Goal: Task Accomplishment & Management: Complete application form

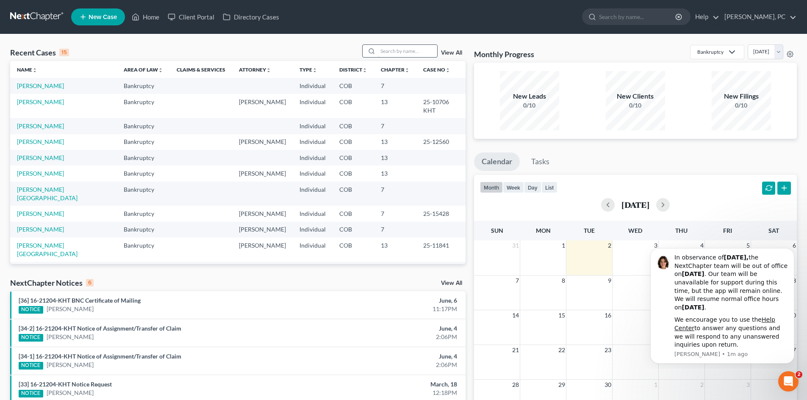
click at [396, 51] on input "search" at bounding box center [407, 51] width 59 height 12
type input "domagata"
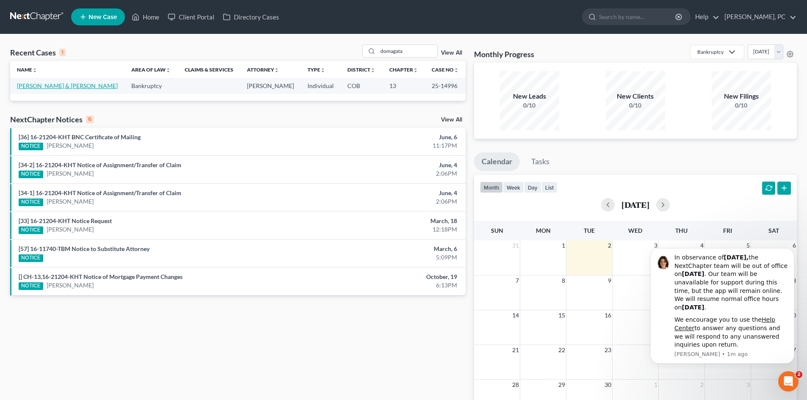
click at [69, 87] on link "[PERSON_NAME] & [PERSON_NAME]" at bounding box center [67, 85] width 101 height 7
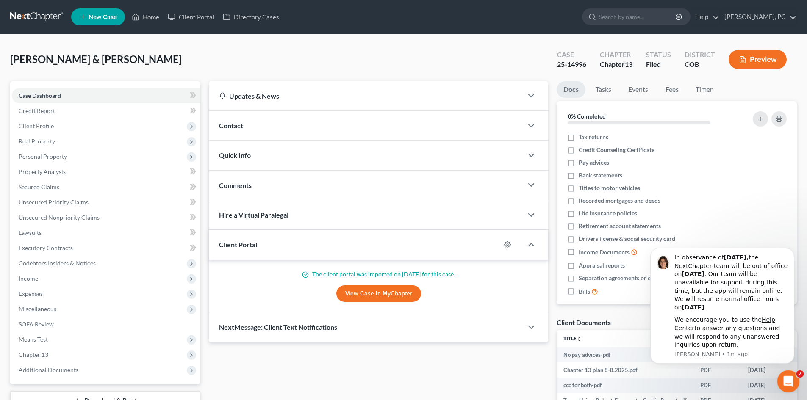
click at [791, 385] on div "Open Intercom Messenger" at bounding box center [787, 380] width 28 height 28
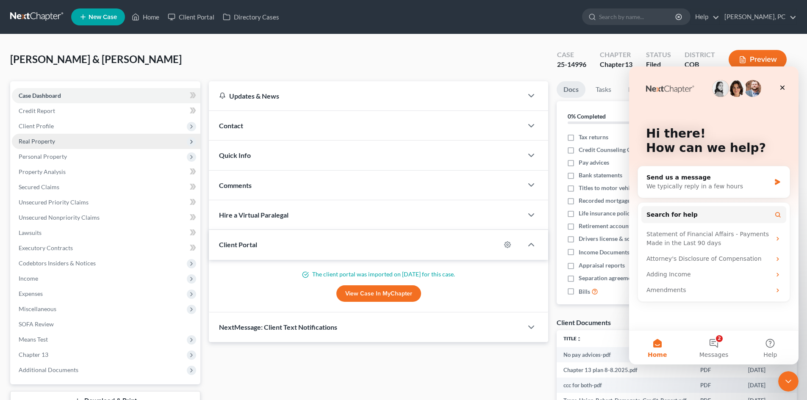
click at [33, 140] on span "Real Property" at bounding box center [37, 141] width 36 height 7
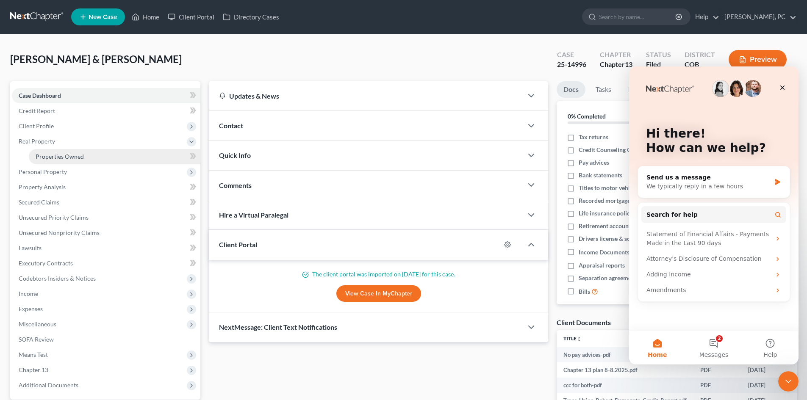
click at [61, 156] on span "Properties Owned" at bounding box center [60, 156] width 48 height 7
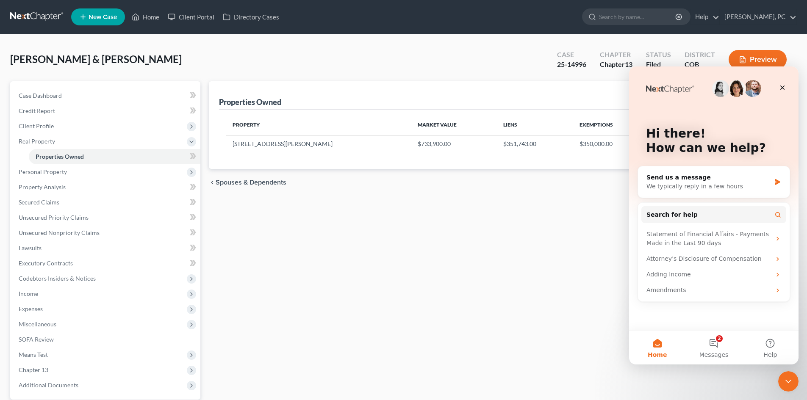
click at [402, 161] on div "Property Market Value Liens Exemptions Amended [STREET_ADDRESS][PERSON_NAME] $7…" at bounding box center [503, 139] width 568 height 59
click at [783, 87] on icon "Close" at bounding box center [782, 88] width 5 height 5
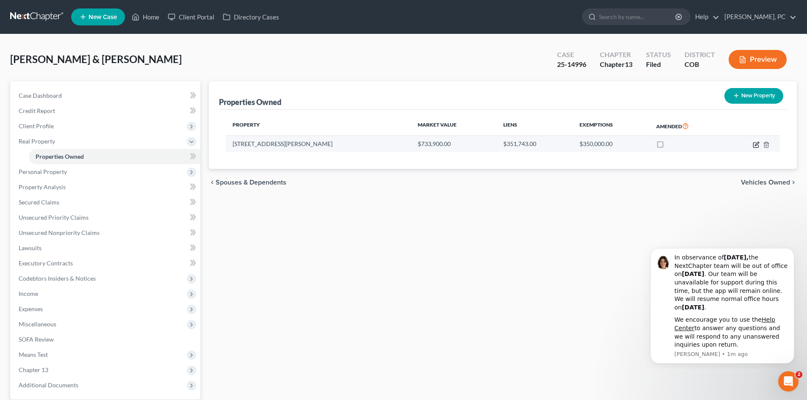
click at [757, 143] on icon "button" at bounding box center [756, 145] width 7 height 7
select select "5"
select select "2"
select select "0"
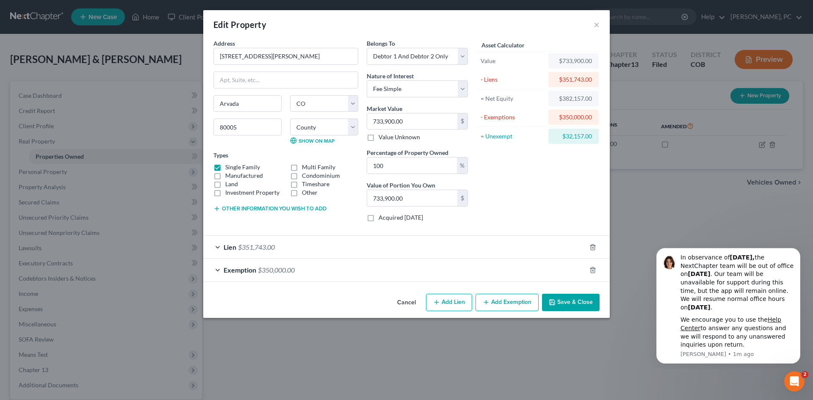
click at [574, 303] on button "Save & Close" at bounding box center [571, 303] width 58 height 18
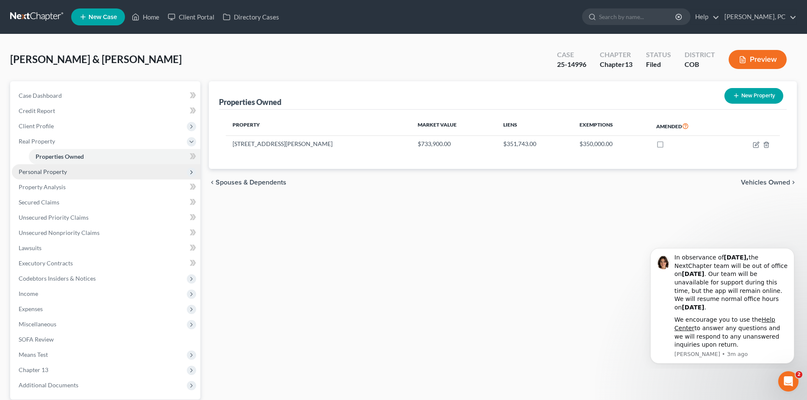
click at [57, 175] on span "Personal Property" at bounding box center [106, 171] width 189 height 15
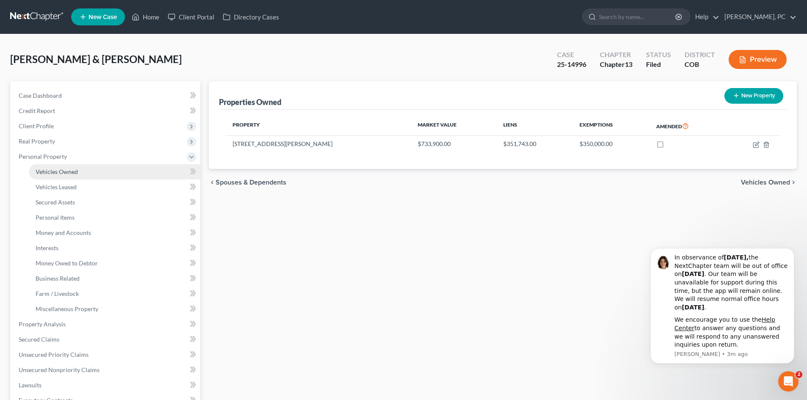
click at [66, 177] on link "Vehicles Owned" at bounding box center [115, 171] width 172 height 15
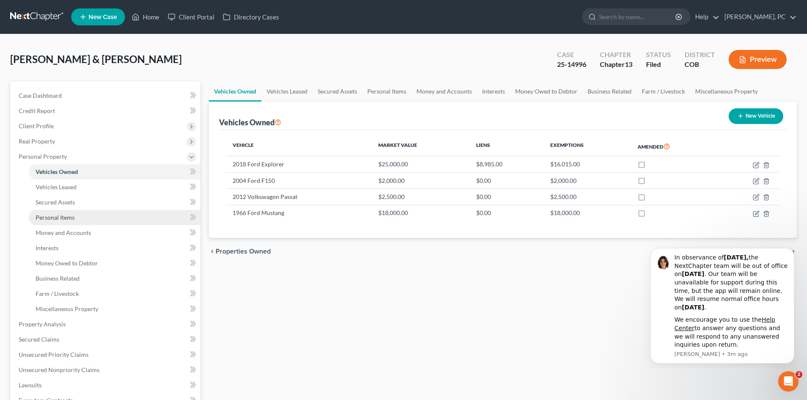
click at [60, 218] on span "Personal Items" at bounding box center [55, 217] width 39 height 7
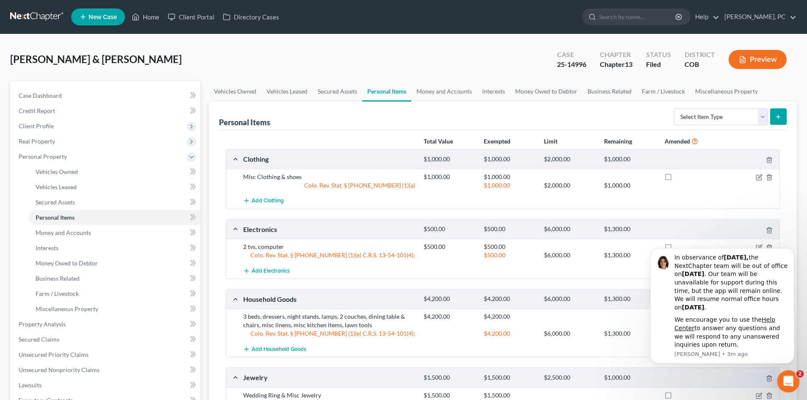
click at [788, 384] on icon "Open Intercom Messenger" at bounding box center [787, 381] width 14 height 14
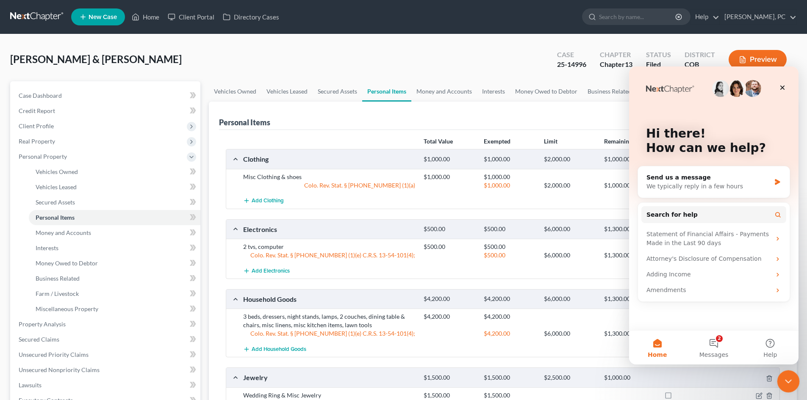
click at [788, 384] on icon "Close Intercom Messenger" at bounding box center [787, 380] width 10 height 10
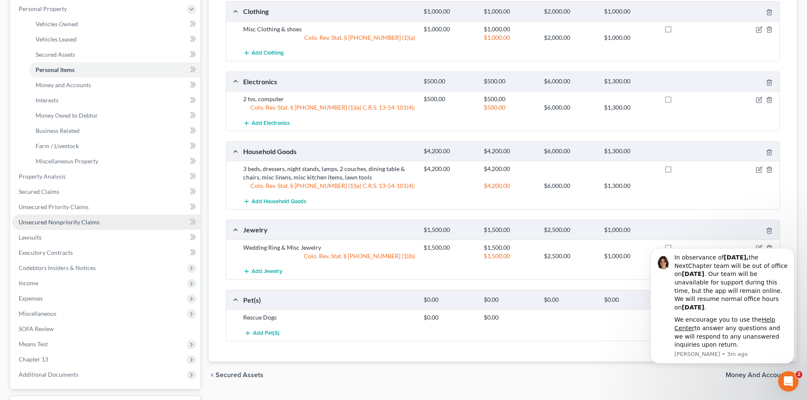
scroll to position [127, 0]
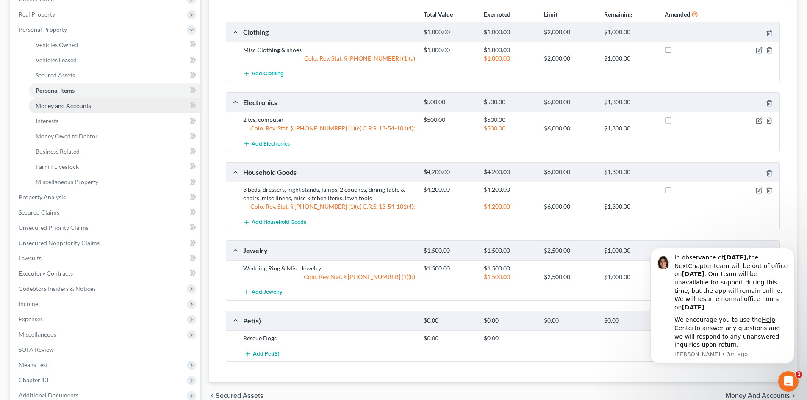
click at [79, 104] on span "Money and Accounts" at bounding box center [63, 105] width 55 height 7
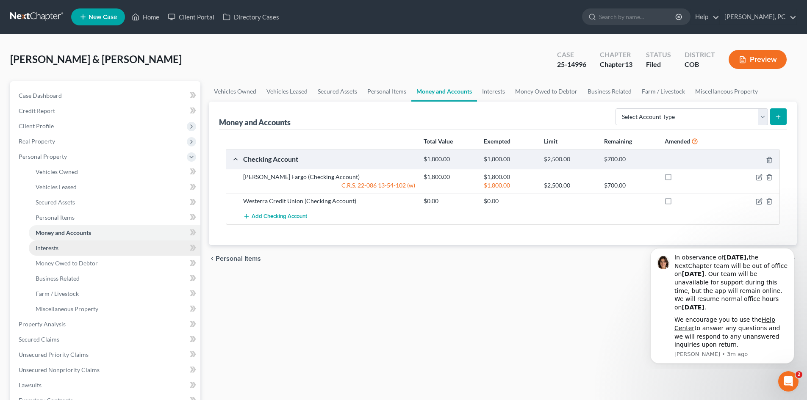
click at [53, 247] on span "Interests" at bounding box center [47, 247] width 23 height 7
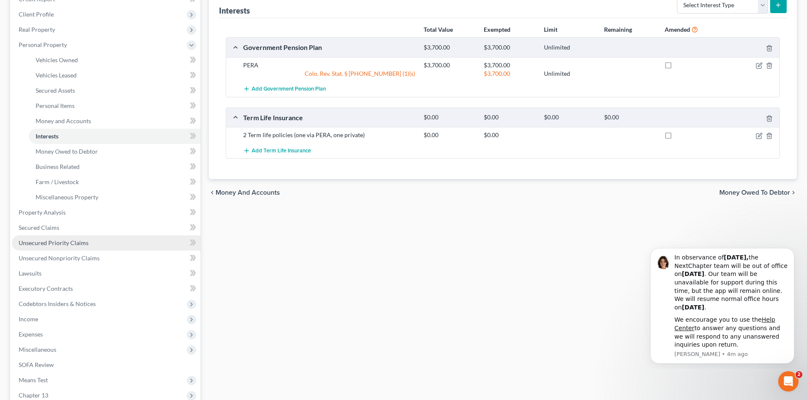
scroll to position [127, 0]
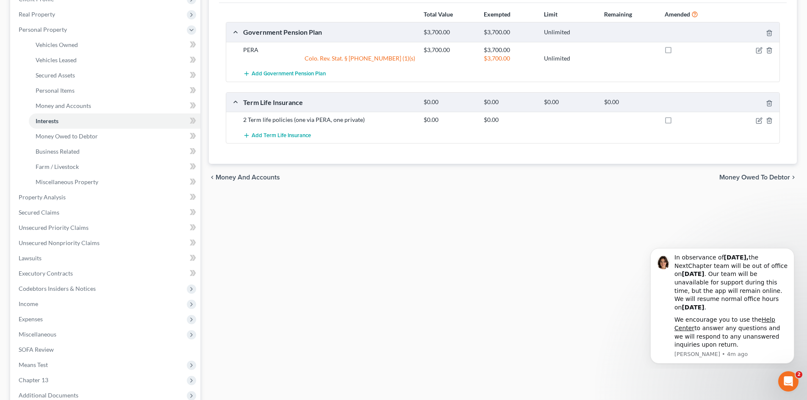
drag, startPoint x: 31, startPoint y: 302, endPoint x: 81, endPoint y: 290, distance: 51.9
click at [31, 302] on span "Income" at bounding box center [28, 303] width 19 height 7
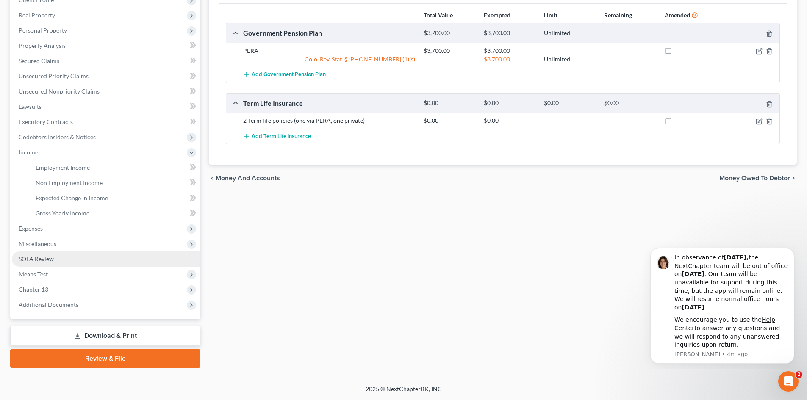
scroll to position [126, 0]
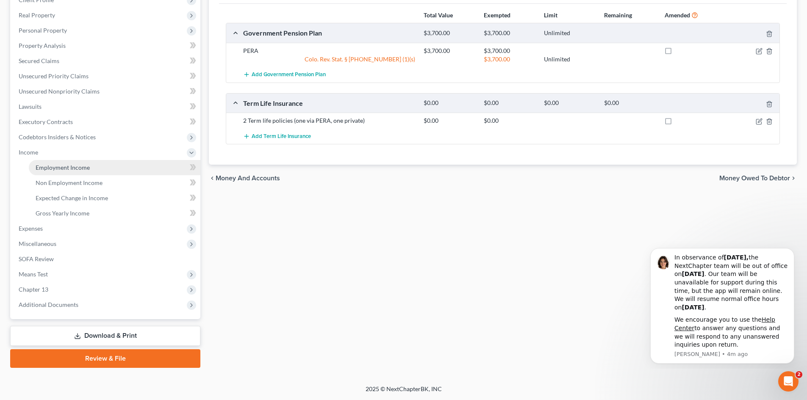
click at [73, 175] on link "Employment Income" at bounding box center [115, 167] width 172 height 15
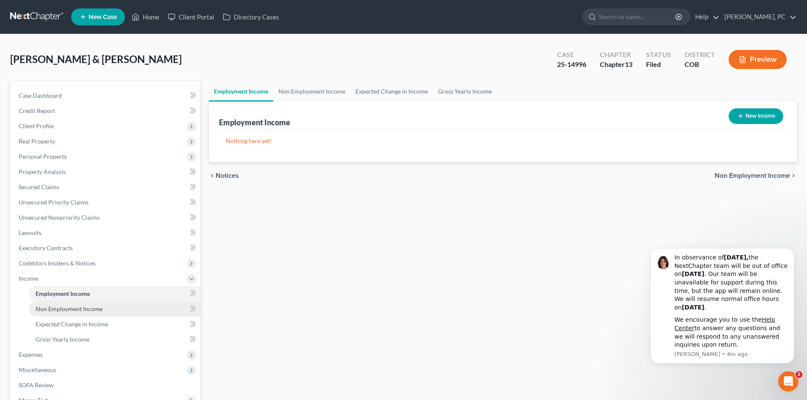
click at [94, 310] on span "Non Employment Income" at bounding box center [69, 308] width 67 height 7
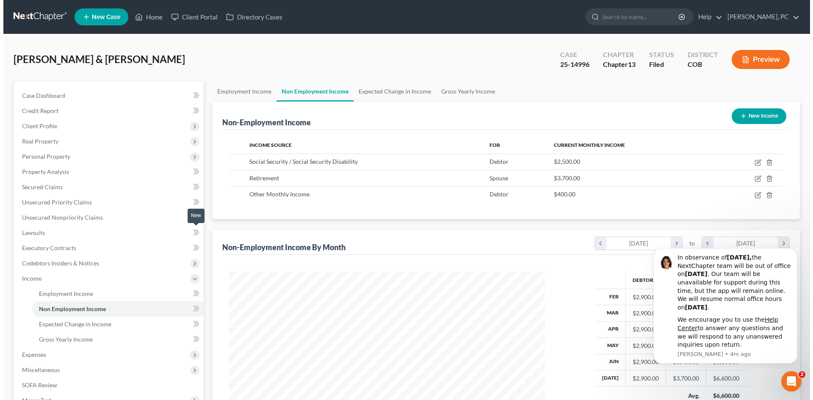
scroll to position [158, 333]
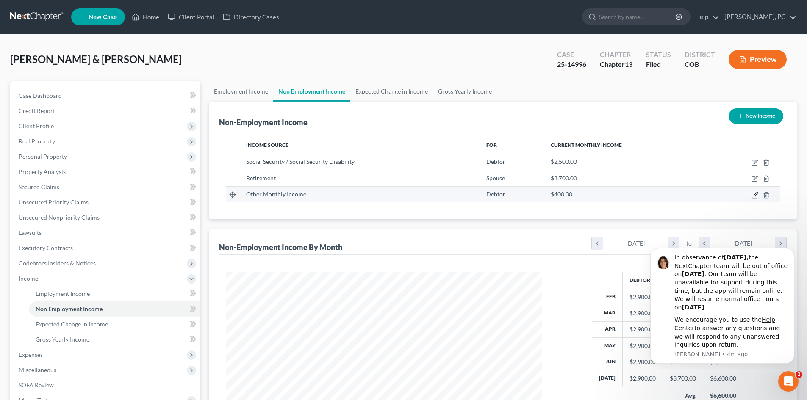
click at [756, 197] on icon "button" at bounding box center [755, 195] width 7 height 7
select select "13"
select select "0"
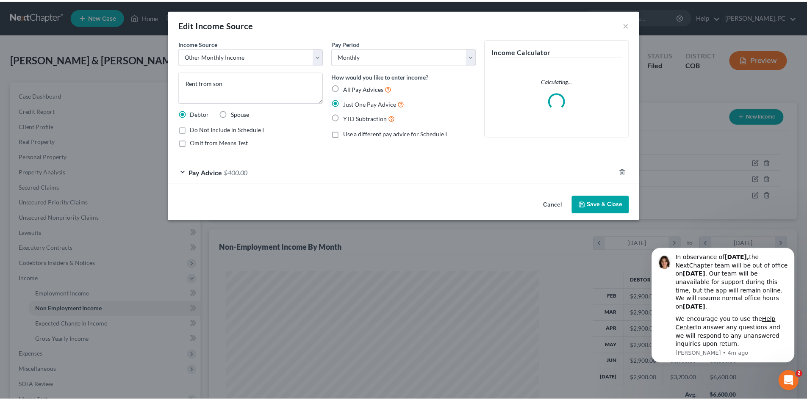
scroll to position [159, 336]
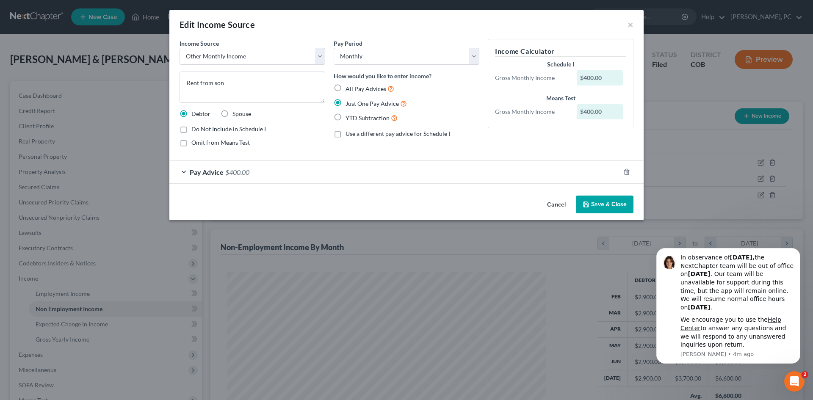
click at [608, 204] on button "Save & Close" at bounding box center [605, 205] width 58 height 18
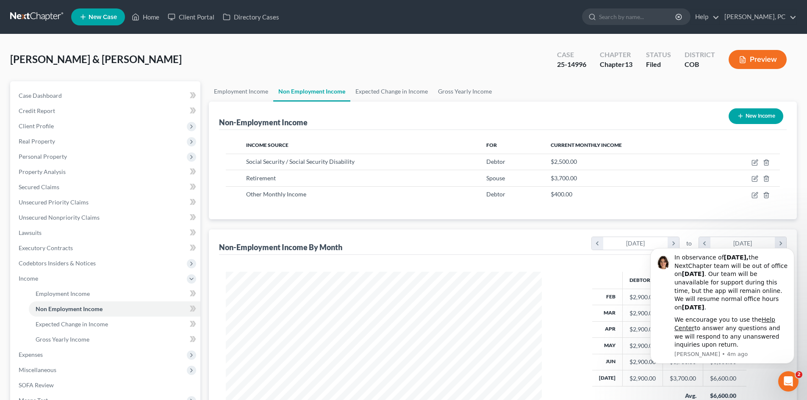
scroll to position [42, 0]
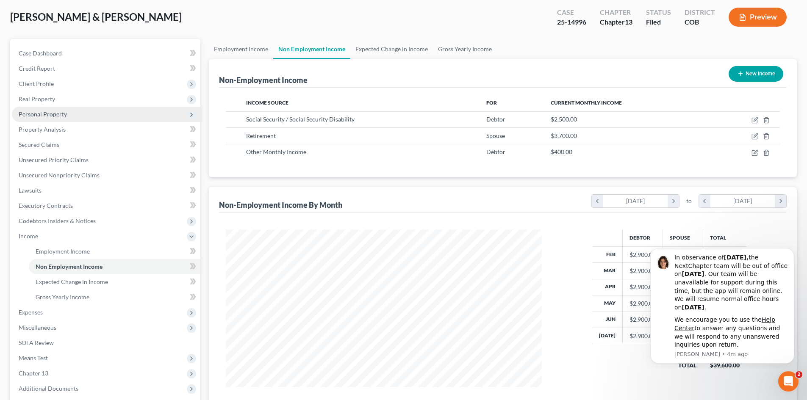
click at [57, 114] on span "Personal Property" at bounding box center [43, 114] width 48 height 7
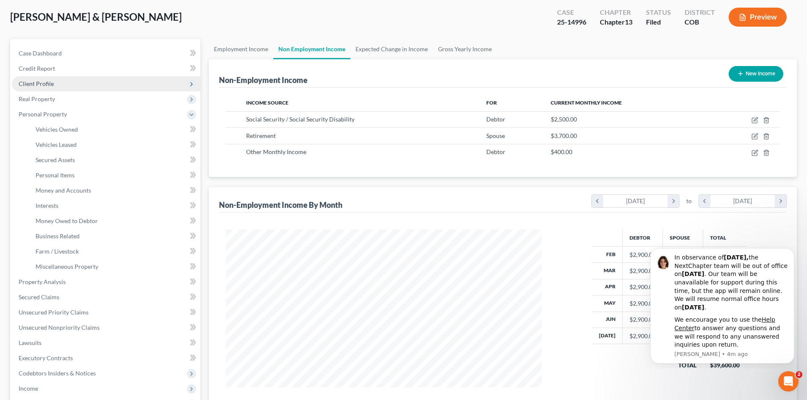
click at [39, 86] on span "Client Profile" at bounding box center [36, 83] width 35 height 7
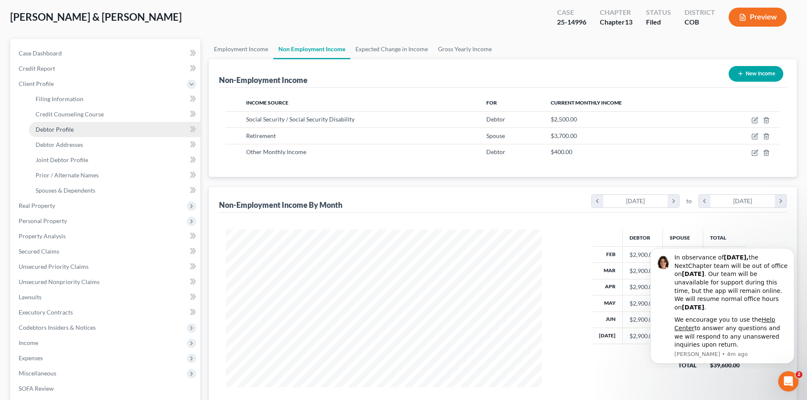
click at [70, 129] on span "Debtor Profile" at bounding box center [55, 129] width 38 height 7
select select "1"
select select "2"
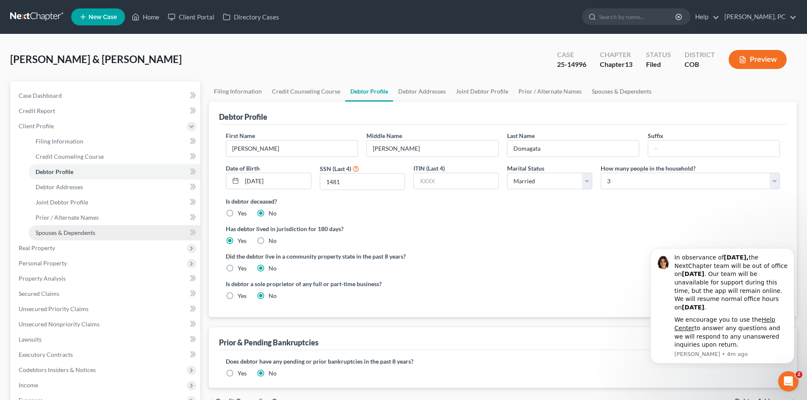
click at [83, 231] on span "Spouses & Dependents" at bounding box center [66, 232] width 60 height 7
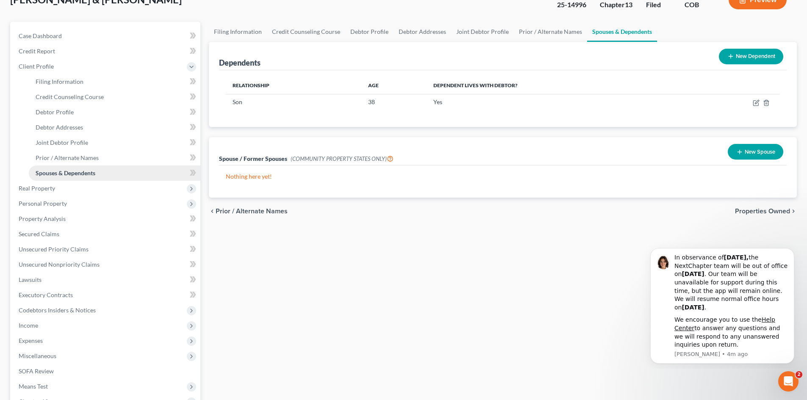
scroll to position [85, 0]
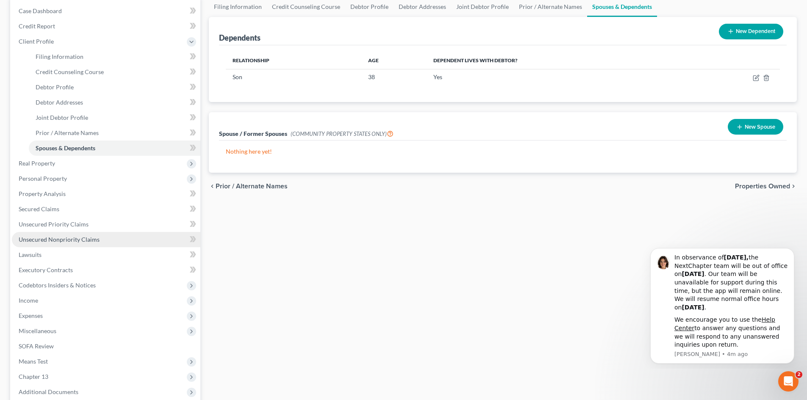
click at [54, 236] on span "Unsecured Nonpriority Claims" at bounding box center [59, 239] width 81 height 7
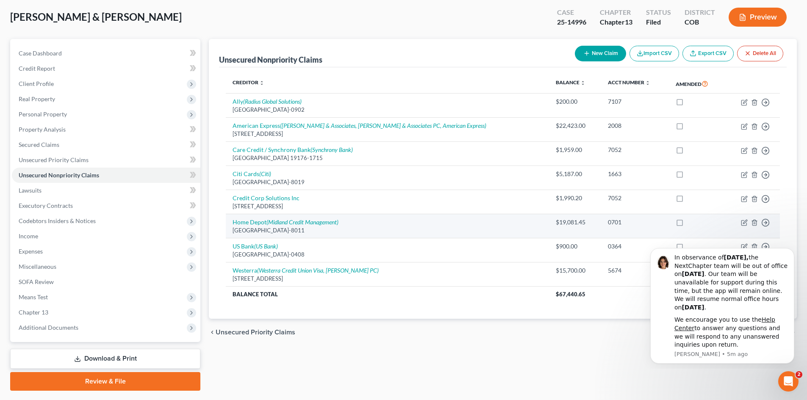
scroll to position [65, 0]
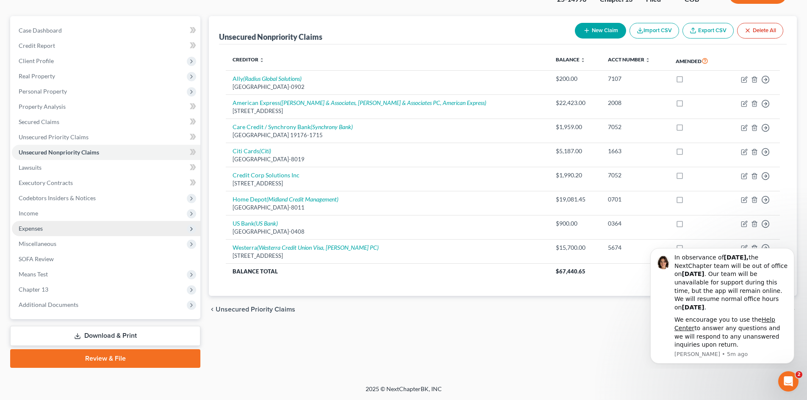
click at [33, 228] on span "Expenses" at bounding box center [31, 228] width 24 height 7
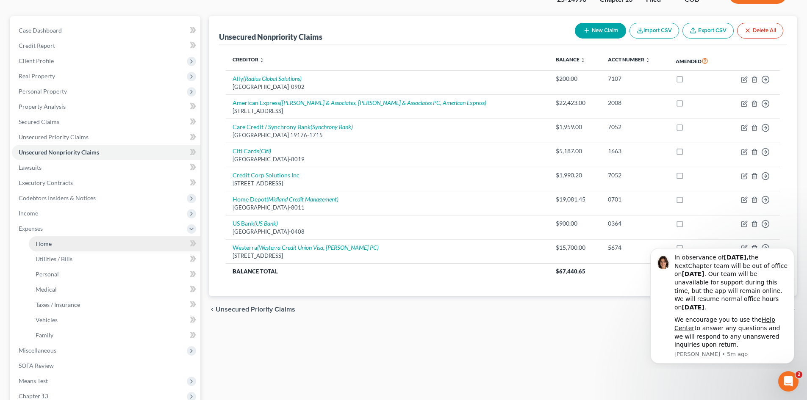
click at [52, 240] on link "Home" at bounding box center [115, 243] width 172 height 15
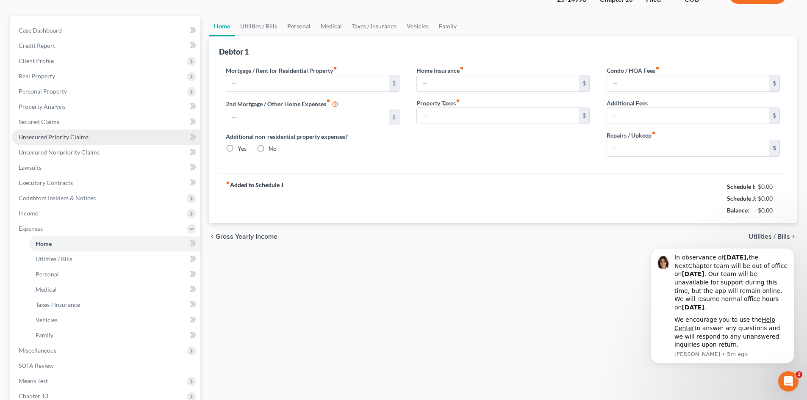
scroll to position [6, 0]
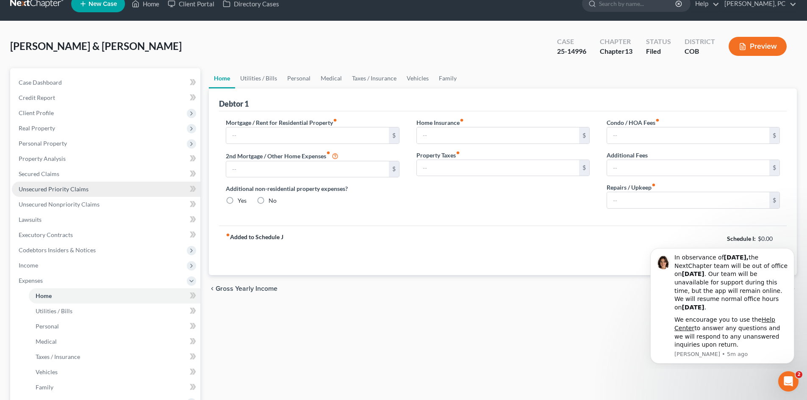
type input "2,700.00"
type input "0.00"
radio input "true"
type input "0.00"
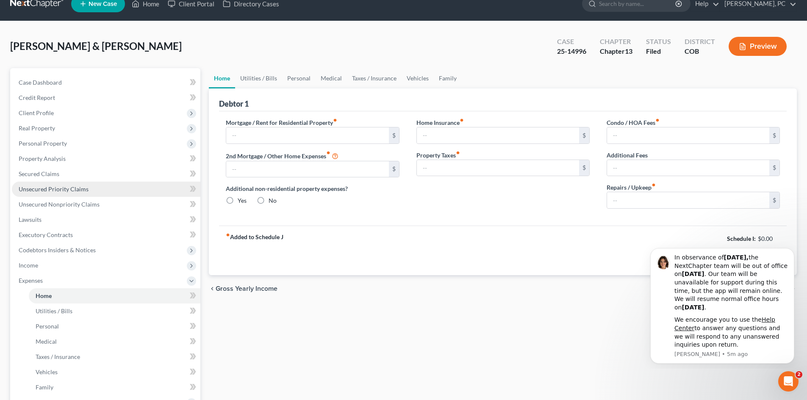
type input "45.00"
type input "0.00"
type input "50.00"
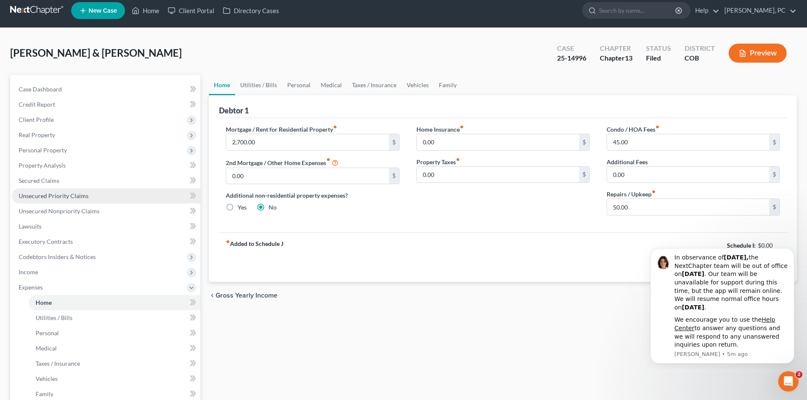
scroll to position [0, 0]
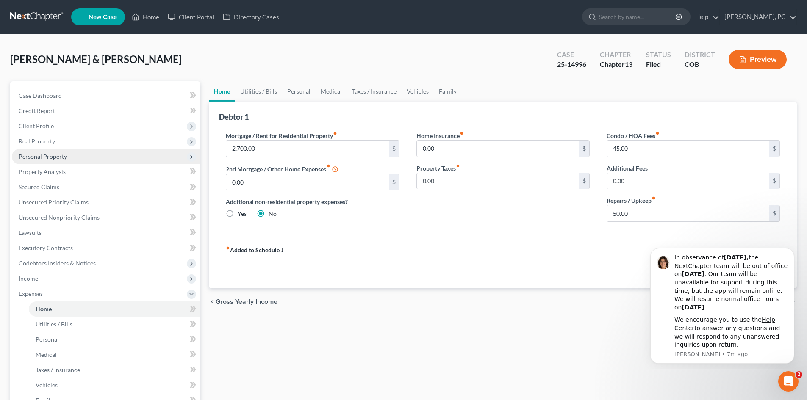
click at [59, 157] on span "Personal Property" at bounding box center [43, 156] width 48 height 7
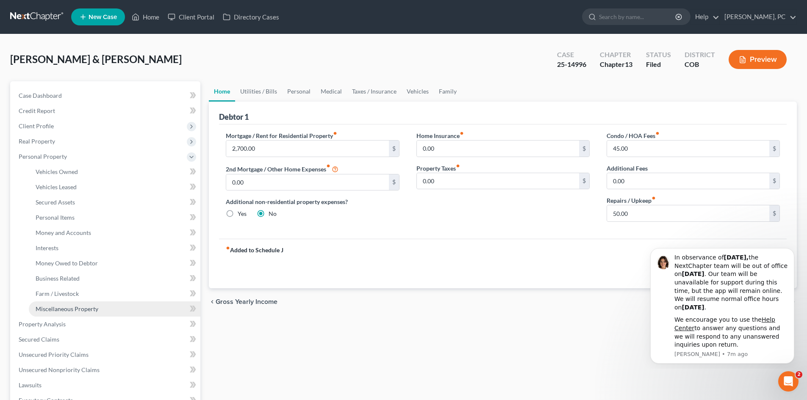
click at [77, 308] on span "Miscellaneous Property" at bounding box center [67, 308] width 63 height 7
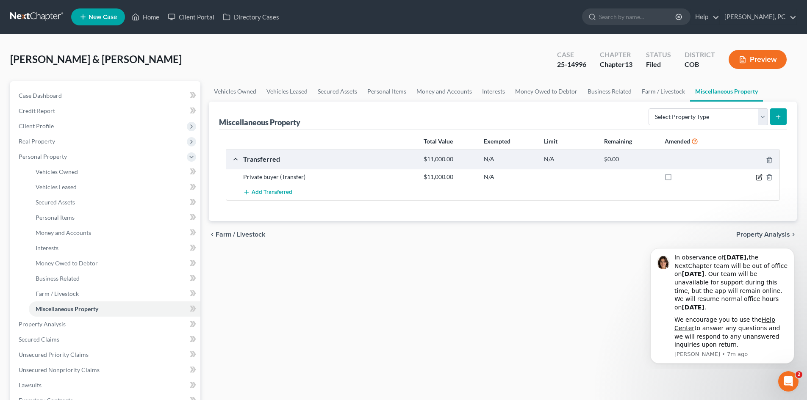
click at [758, 178] on icon "button" at bounding box center [760, 177] width 4 height 4
select select "Ordinary ([DATE])"
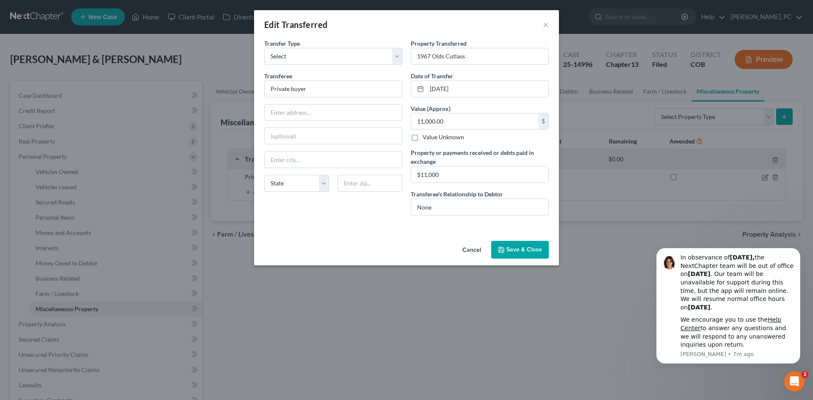
click at [526, 248] on button "Save & Close" at bounding box center [520, 250] width 58 height 18
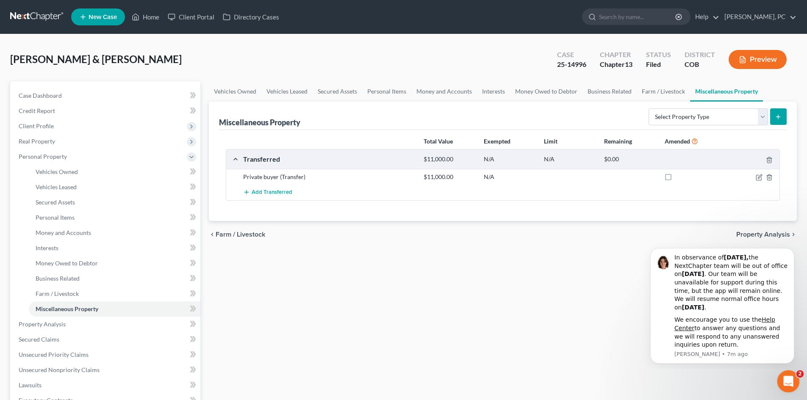
click at [785, 383] on icon "Open Intercom Messenger" at bounding box center [787, 381] width 14 height 14
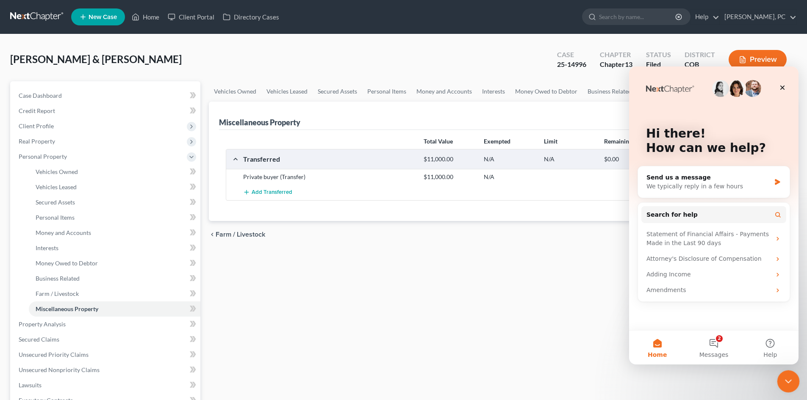
click at [785, 384] on icon "Close Intercom Messenger" at bounding box center [787, 380] width 10 height 10
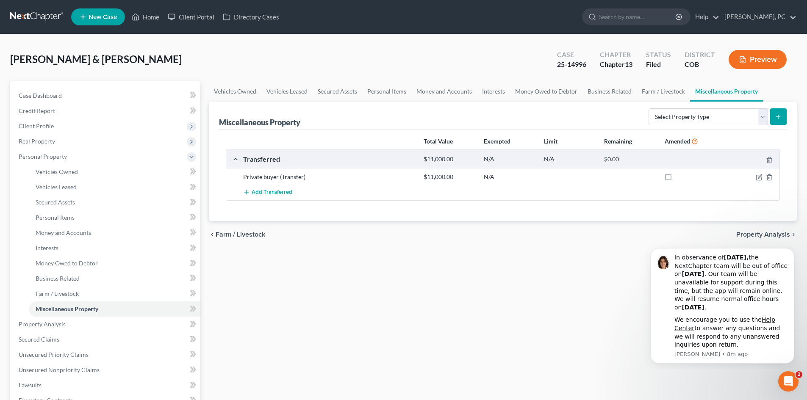
click at [579, 287] on div "Vehicles Owned Vehicles Leased Secured Assets Personal Items Money and Accounts…" at bounding box center [503, 333] width 597 height 505
click at [758, 181] on div "Private buyer (Transfer) $11,000.00 N/A" at bounding box center [502, 177] width 553 height 16
click at [759, 177] on icon "button" at bounding box center [760, 177] width 4 height 4
select select "Ordinary ([DATE])"
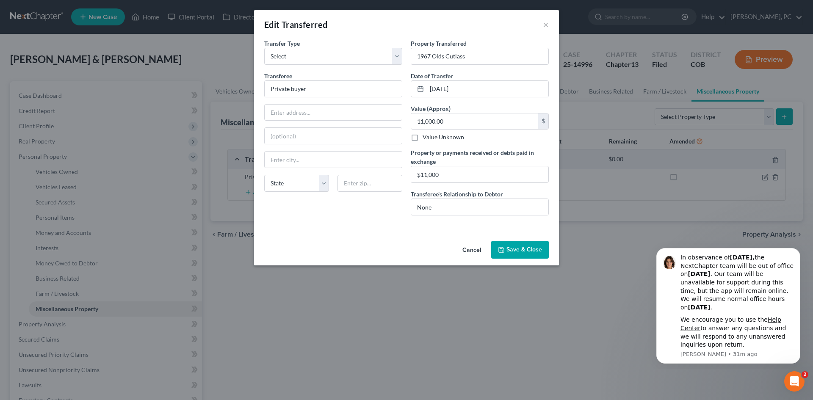
click at [525, 251] on button "Save & Close" at bounding box center [520, 250] width 58 height 18
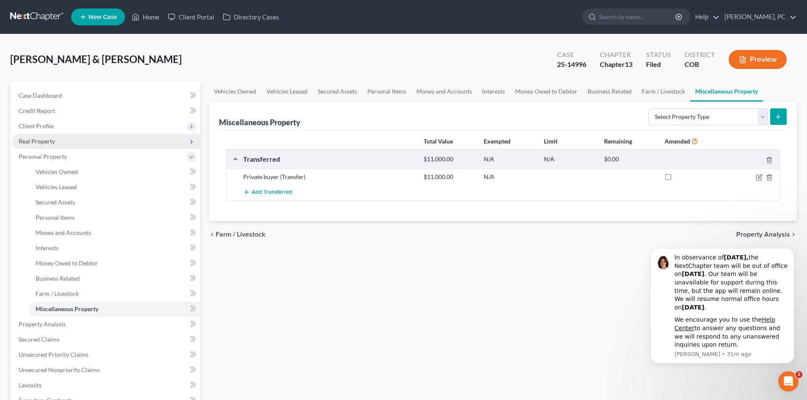
click at [44, 141] on span "Real Property" at bounding box center [37, 141] width 36 height 7
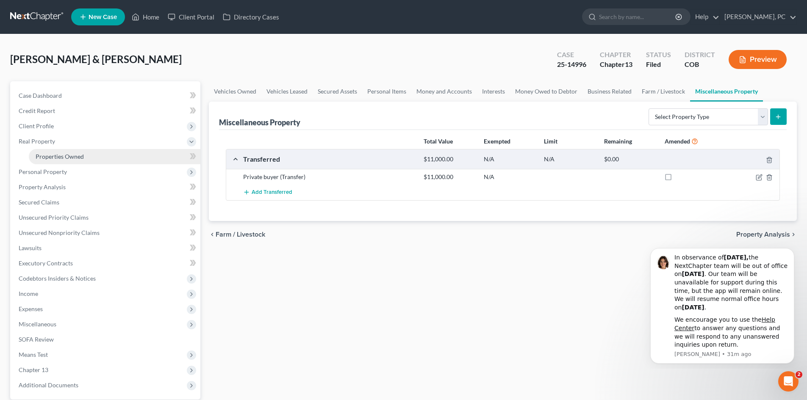
click at [61, 158] on span "Properties Owned" at bounding box center [60, 156] width 48 height 7
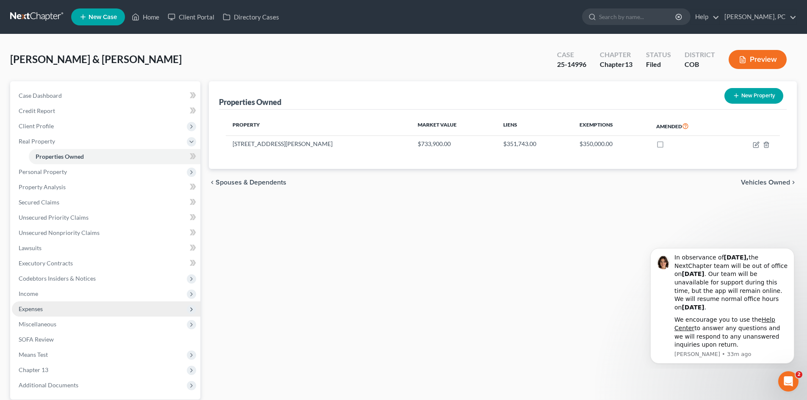
click at [36, 313] on span "Expenses" at bounding box center [106, 309] width 189 height 15
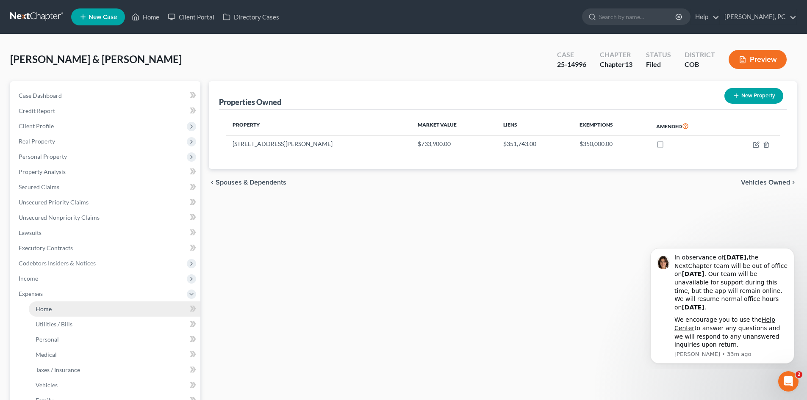
click at [45, 312] on span "Home" at bounding box center [44, 308] width 16 height 7
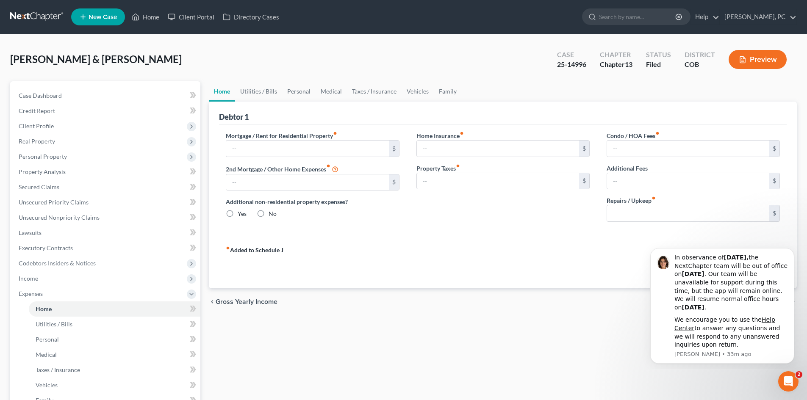
type input "2,700.00"
type input "0.00"
radio input "true"
type input "0.00"
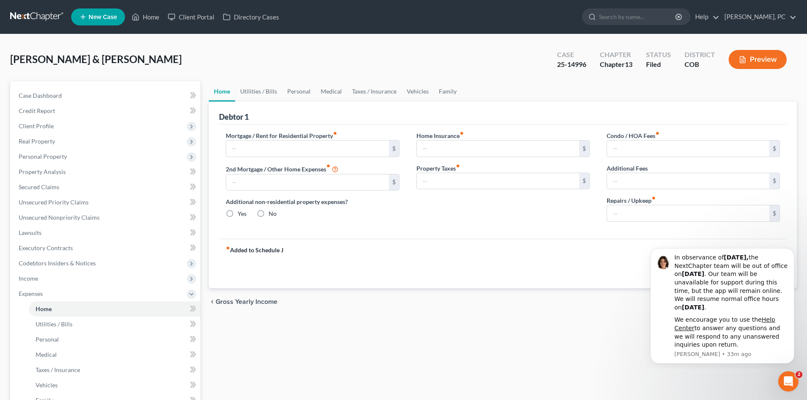
type input "45.00"
type input "0.00"
type input "50.00"
click at [61, 218] on span "Unsecured Nonpriority Claims" at bounding box center [59, 217] width 81 height 7
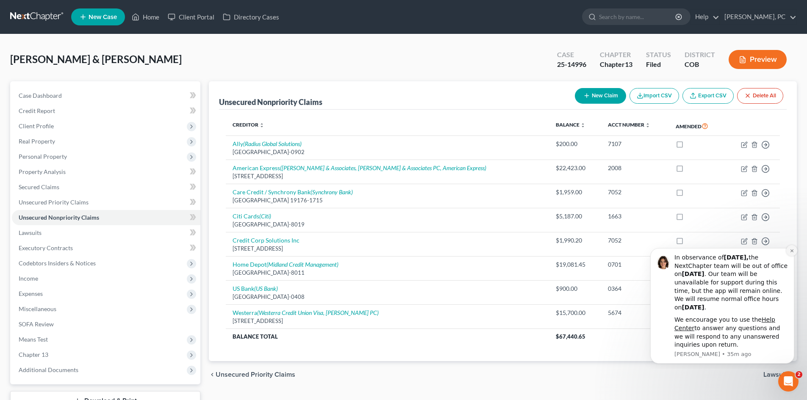
click at [791, 251] on icon "Dismiss notification" at bounding box center [792, 251] width 5 height 5
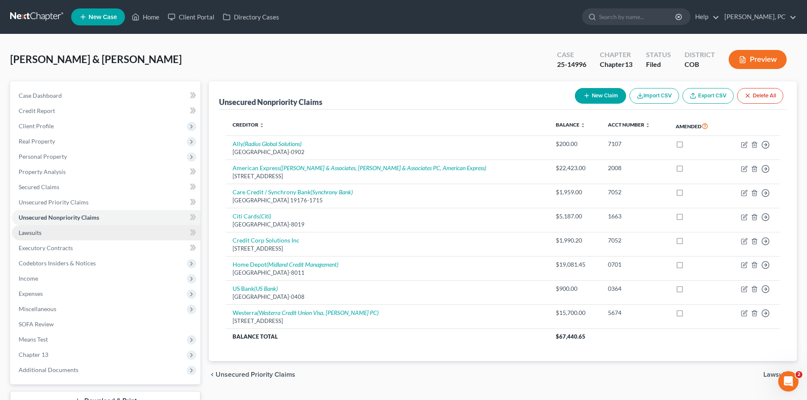
click at [36, 232] on span "Lawsuits" at bounding box center [30, 232] width 23 height 7
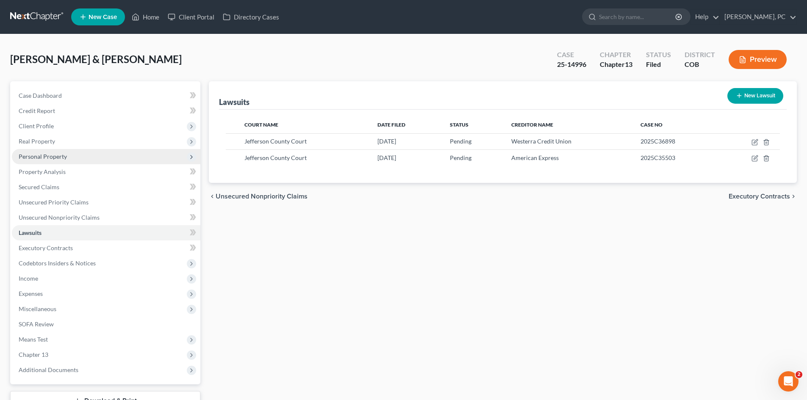
click at [51, 154] on span "Personal Property" at bounding box center [43, 156] width 48 height 7
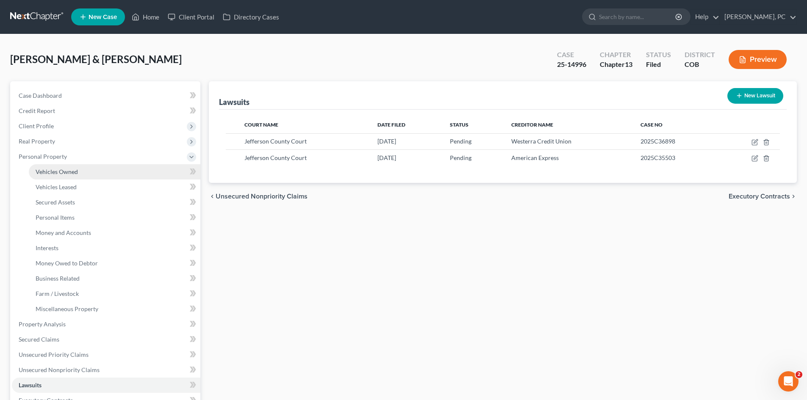
click at [70, 169] on span "Vehicles Owned" at bounding box center [57, 171] width 42 height 7
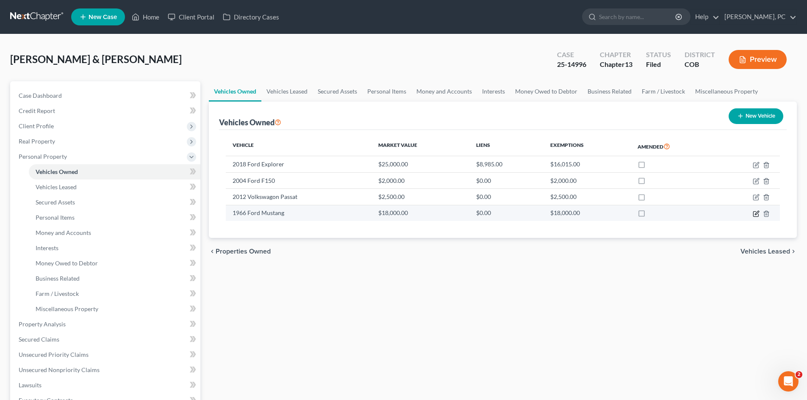
click at [755, 216] on icon "button" at bounding box center [756, 214] width 7 height 7
select select "0"
select select "60"
select select "2"
select select "0"
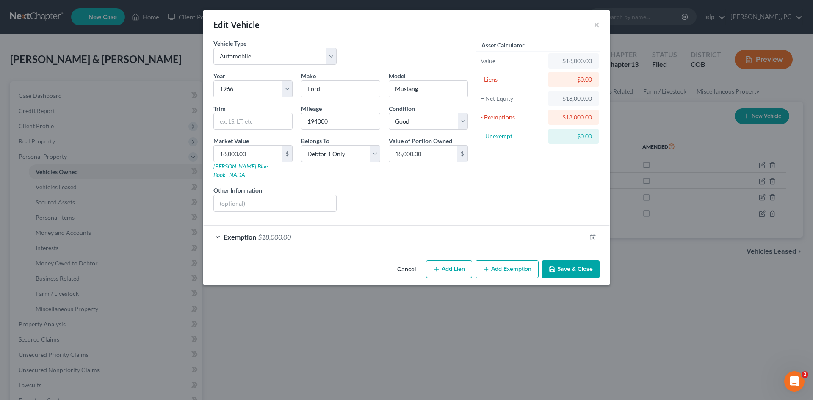
click at [453, 197] on div "Liens Select" at bounding box center [407, 199] width 132 height 26
click at [568, 261] on button "Save & Close" at bounding box center [571, 270] width 58 height 18
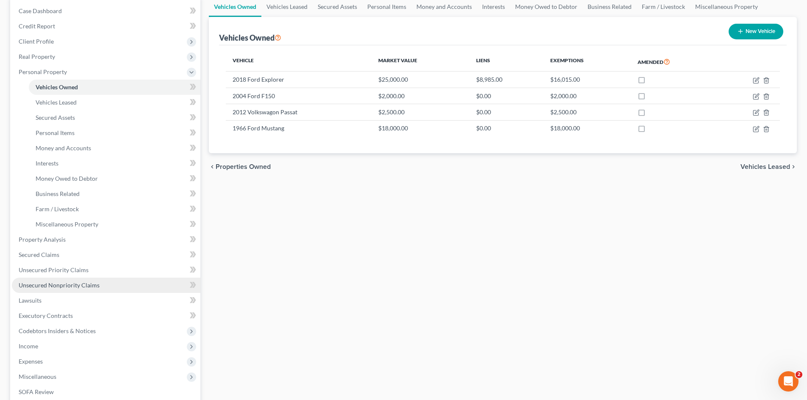
click at [48, 285] on span "Unsecured Nonpriority Claims" at bounding box center [59, 285] width 81 height 7
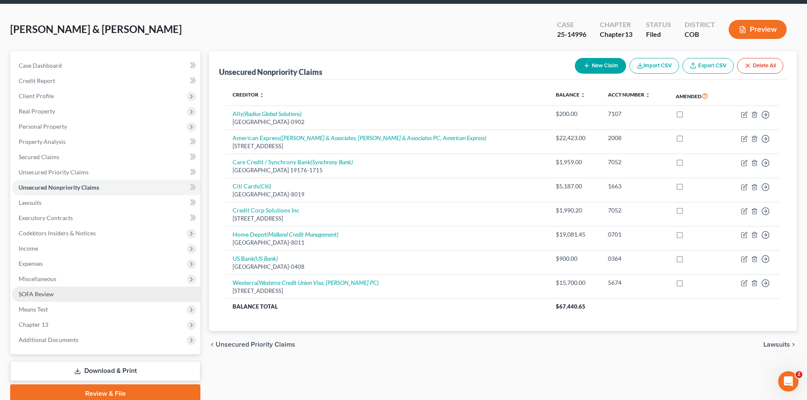
scroll to position [65, 0]
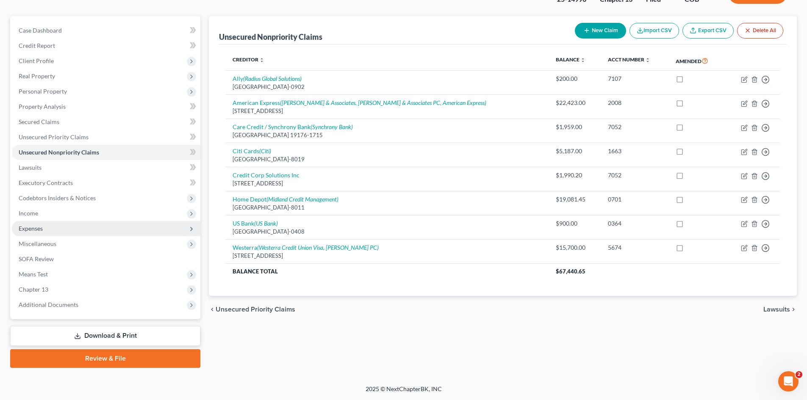
drag, startPoint x: 31, startPoint y: 228, endPoint x: 41, endPoint y: 226, distance: 9.6
click at [31, 228] on span "Expenses" at bounding box center [31, 228] width 24 height 7
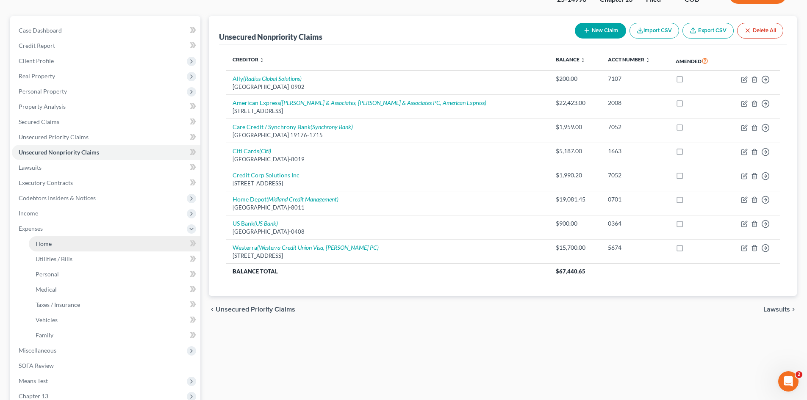
click at [44, 247] on link "Home" at bounding box center [115, 243] width 172 height 15
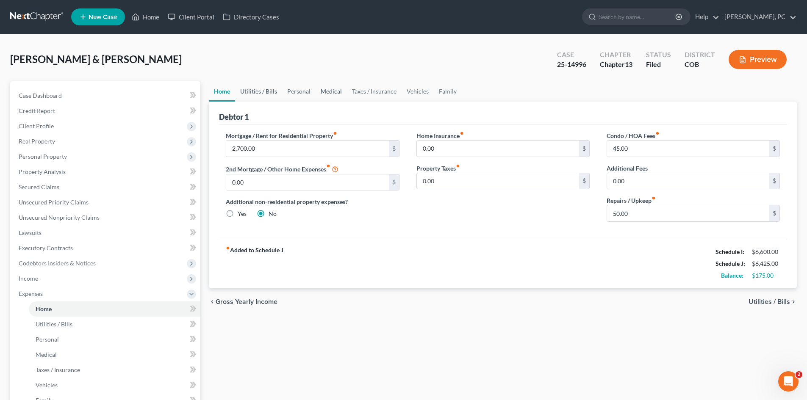
click at [258, 90] on link "Utilities / Bills" at bounding box center [258, 91] width 47 height 20
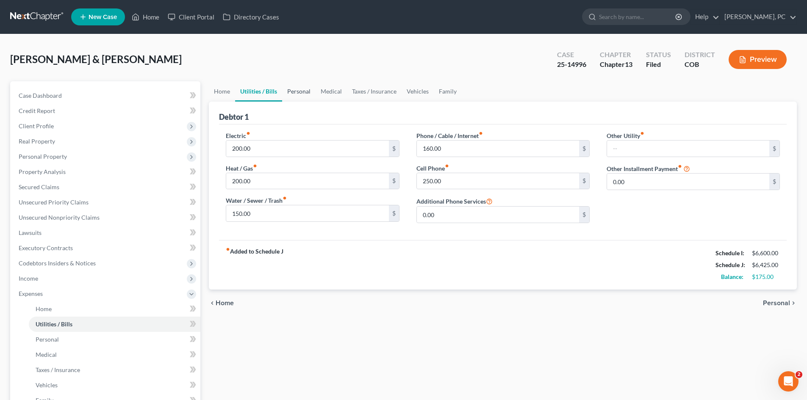
click at [293, 93] on link "Personal" at bounding box center [298, 91] width 33 height 20
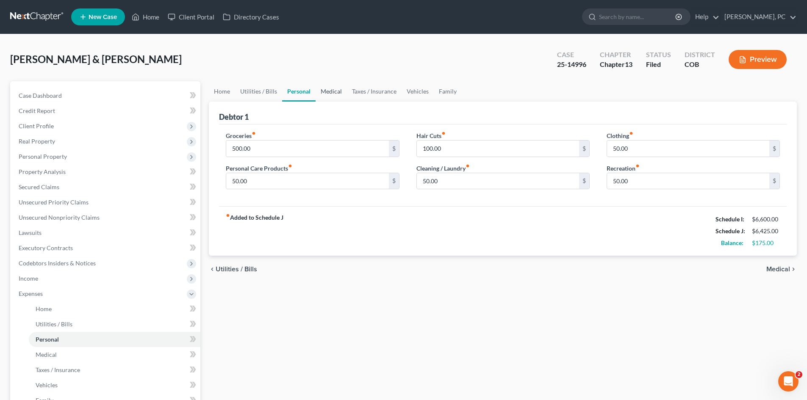
click at [327, 92] on link "Medical" at bounding box center [331, 91] width 31 height 20
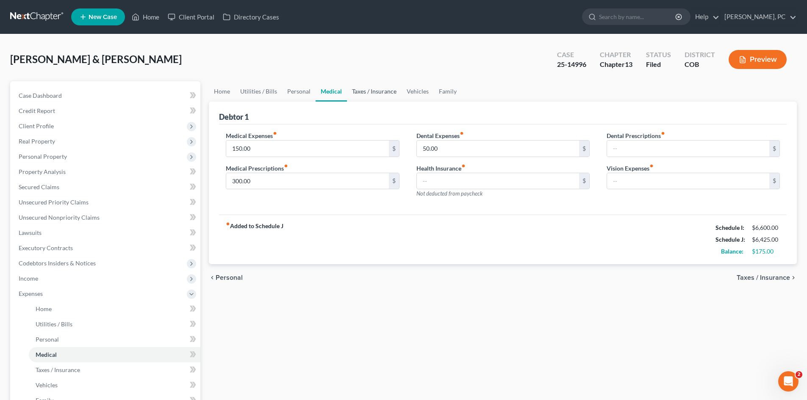
click at [376, 92] on link "Taxes / Insurance" at bounding box center [374, 91] width 55 height 20
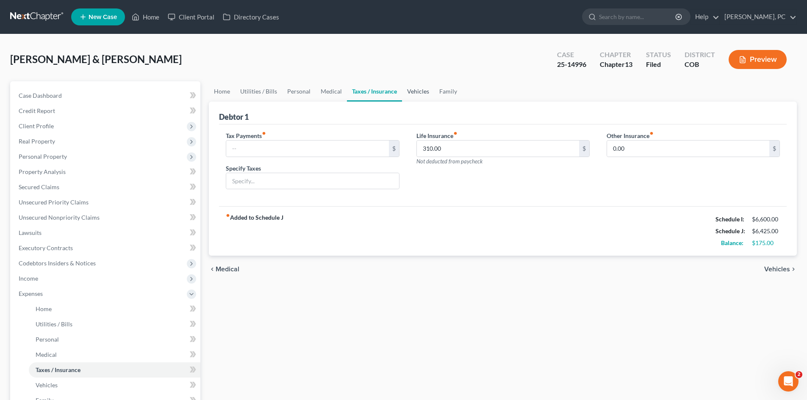
click at [422, 90] on link "Vehicles" at bounding box center [418, 91] width 32 height 20
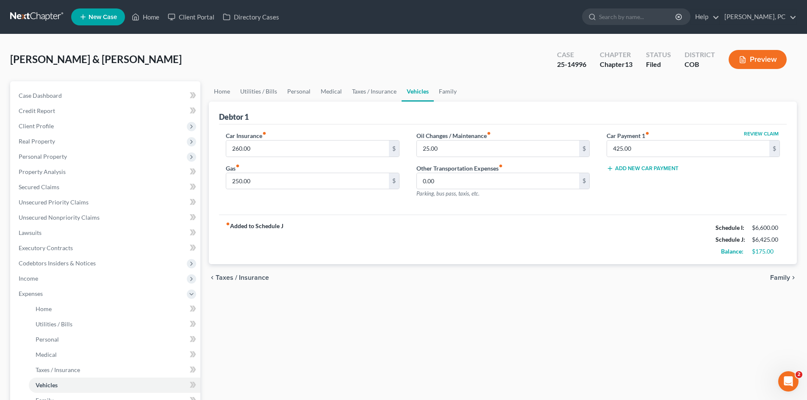
click at [430, 86] on link "Vehicles" at bounding box center [418, 91] width 32 height 20
click at [441, 92] on link "Family" at bounding box center [448, 91] width 28 height 20
